Goal: Entertainment & Leisure: Consume media (video, audio)

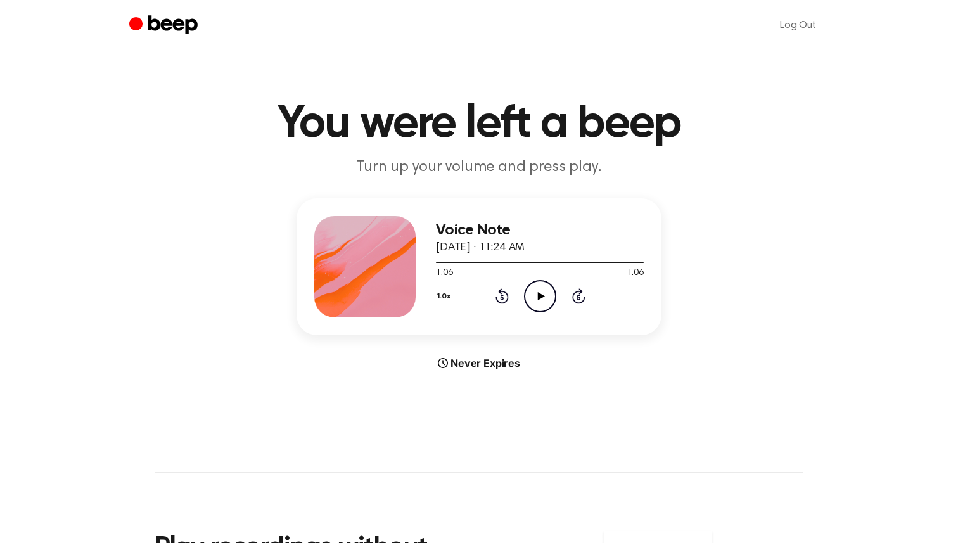
click at [531, 301] on icon "Play Audio" at bounding box center [540, 296] width 32 height 32
click at [548, 288] on icon "Play Audio" at bounding box center [540, 296] width 32 height 32
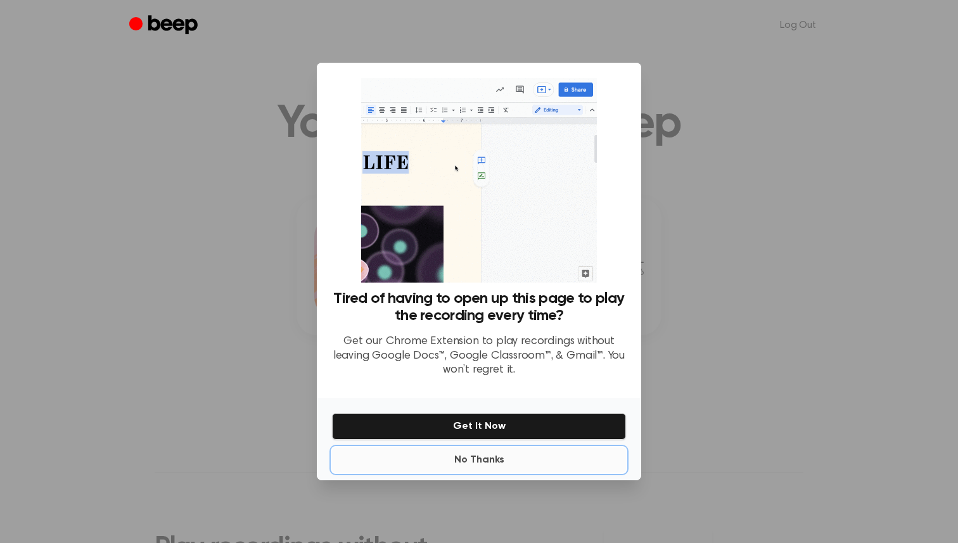
click at [490, 458] on button "No Thanks" at bounding box center [479, 459] width 294 height 25
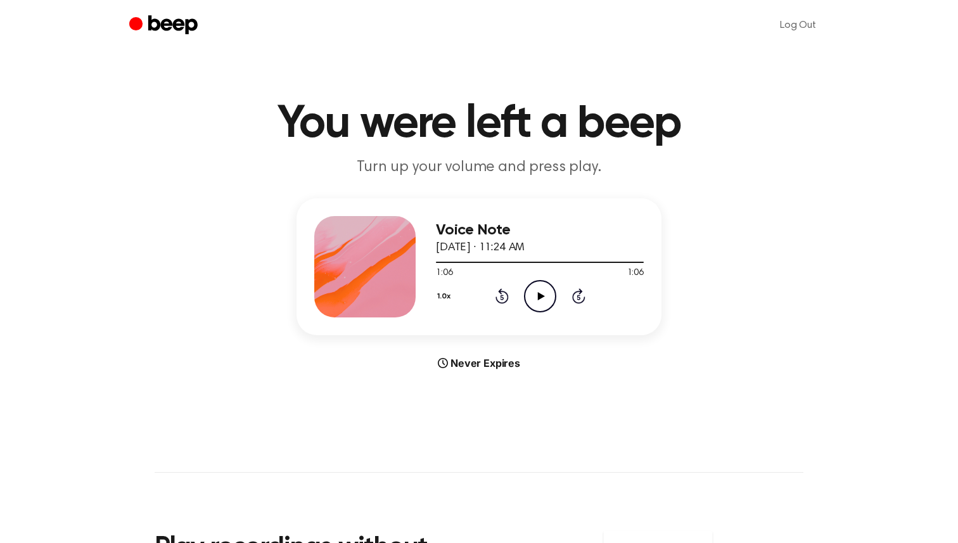
click at [533, 300] on icon "Play Audio" at bounding box center [540, 296] width 32 height 32
click at [540, 284] on icon "Play Audio" at bounding box center [540, 296] width 32 height 32
click at [535, 295] on icon "Play Audio" at bounding box center [540, 296] width 32 height 32
click at [540, 291] on icon "Play Audio" at bounding box center [540, 296] width 32 height 32
click at [533, 302] on icon "Play Audio" at bounding box center [540, 296] width 32 height 32
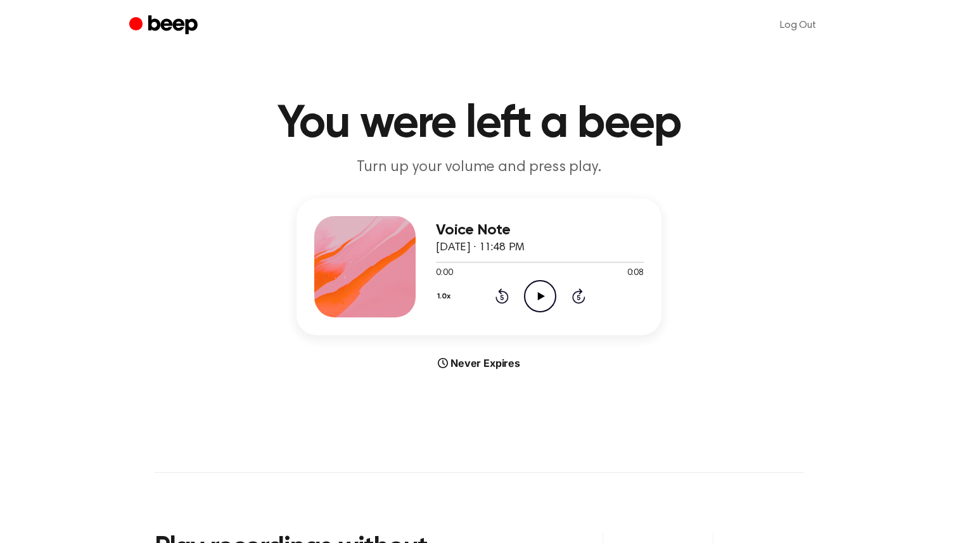
click at [528, 298] on icon "Play Audio" at bounding box center [540, 296] width 32 height 32
click at [538, 299] on icon "Play Audio" at bounding box center [540, 296] width 32 height 32
click at [538, 298] on icon "Pause Audio" at bounding box center [540, 296] width 32 height 32
click at [550, 295] on icon "Play Audio" at bounding box center [540, 296] width 32 height 32
click at [546, 293] on icon "Play Audio" at bounding box center [540, 296] width 32 height 32
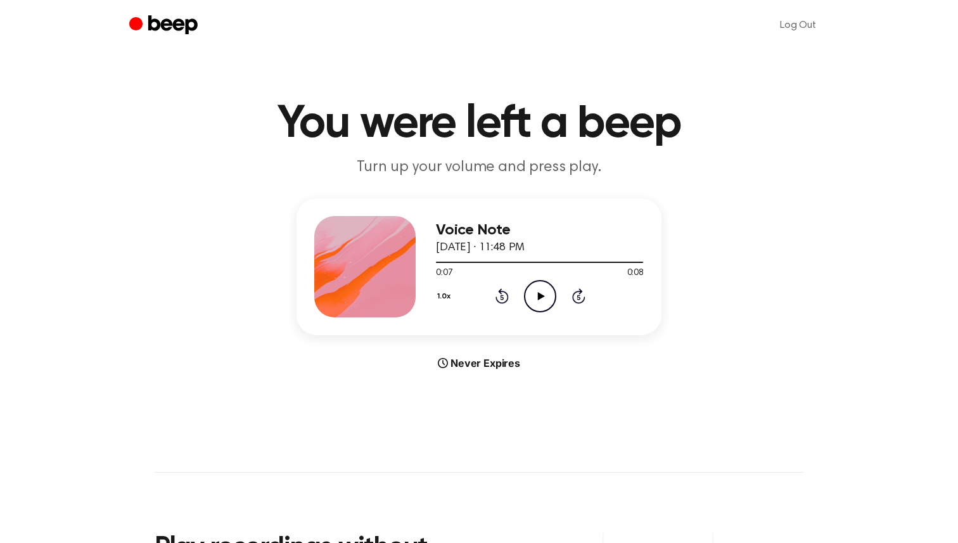
click at [546, 293] on icon "Play Audio" at bounding box center [540, 296] width 32 height 32
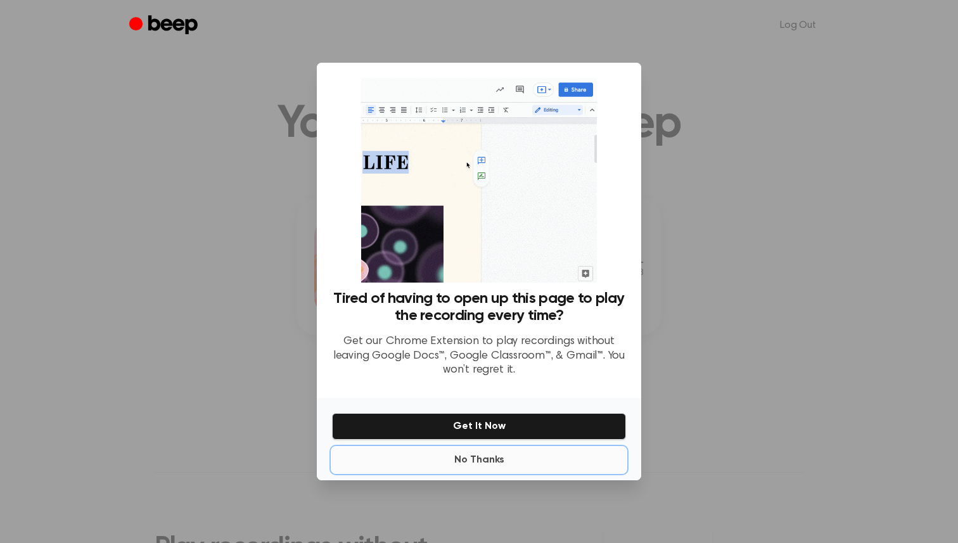
click at [497, 459] on button "No Thanks" at bounding box center [479, 459] width 294 height 25
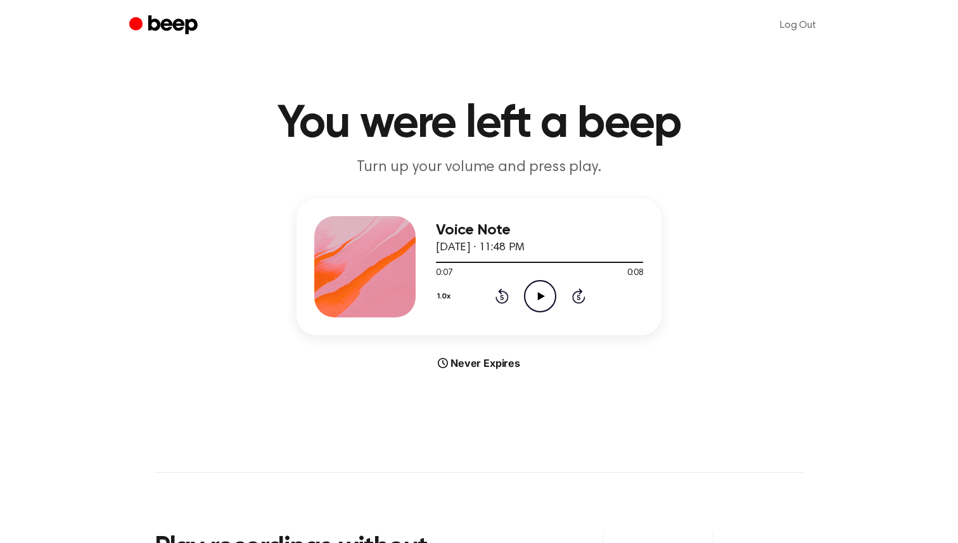
click at [537, 305] on icon "Play Audio" at bounding box center [540, 296] width 32 height 32
